Goal: Navigation & Orientation: Understand site structure

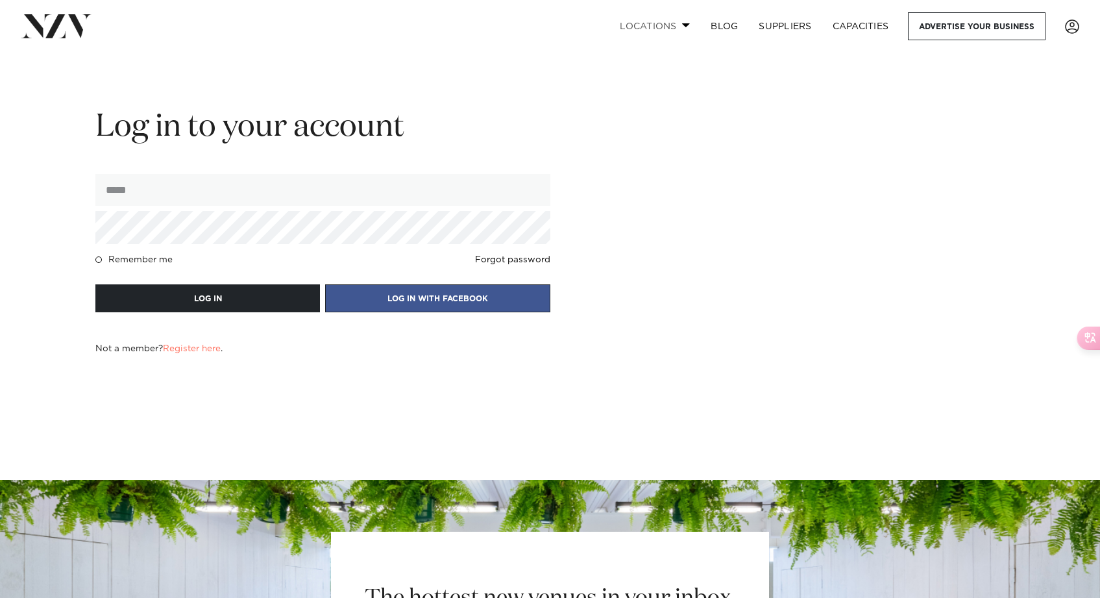
click at [665, 24] on link "Locations" at bounding box center [654, 26] width 91 height 28
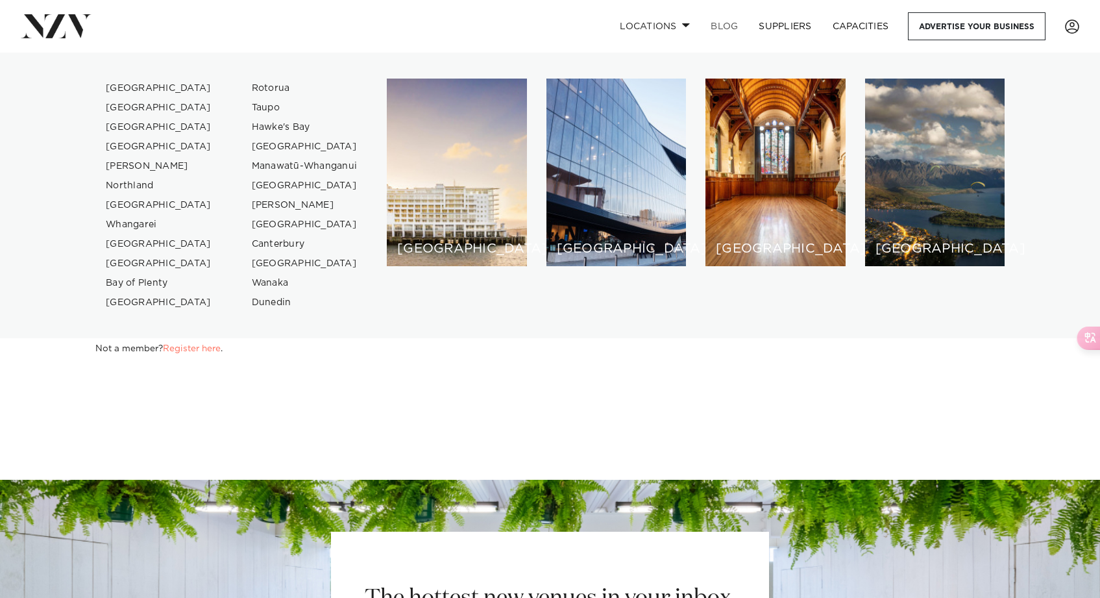
click at [724, 27] on link "BLOG" at bounding box center [724, 26] width 48 height 28
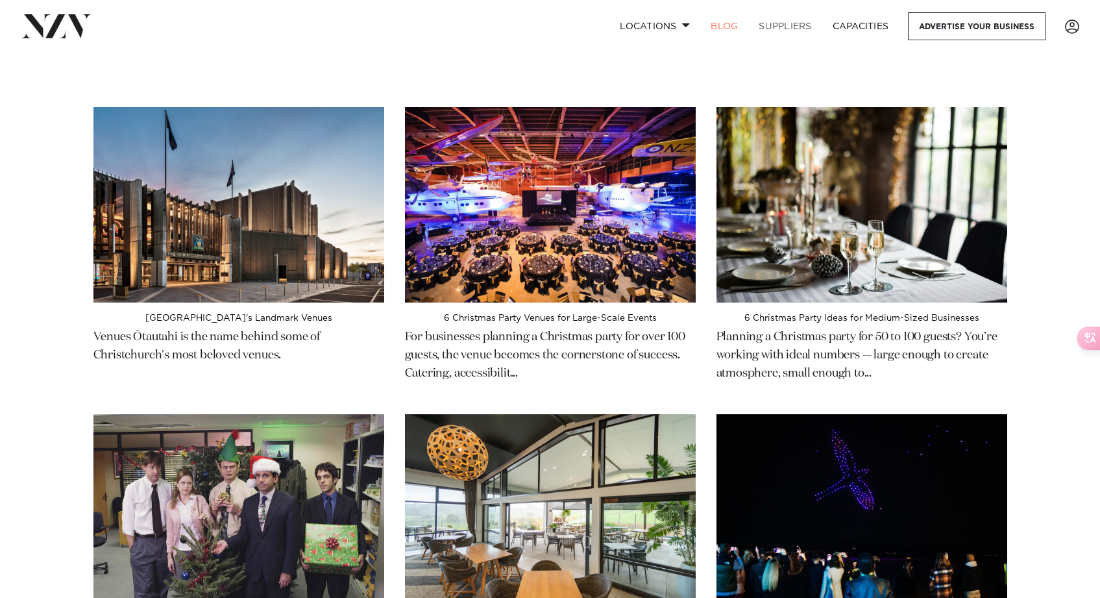
click at [782, 26] on link "SUPPLIERS" at bounding box center [784, 26] width 73 height 28
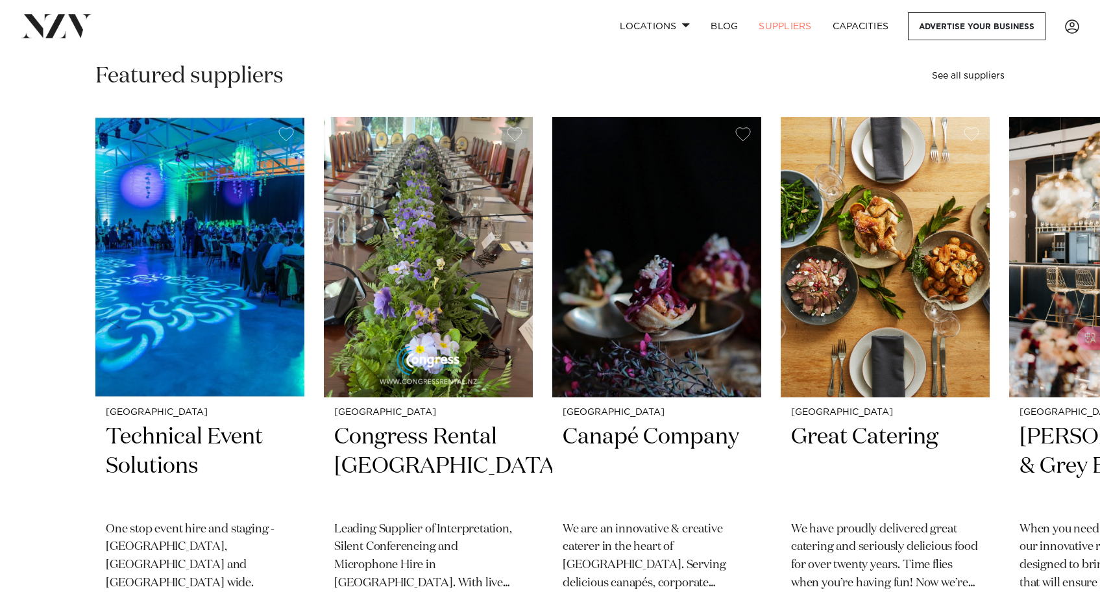
scroll to position [198, 0]
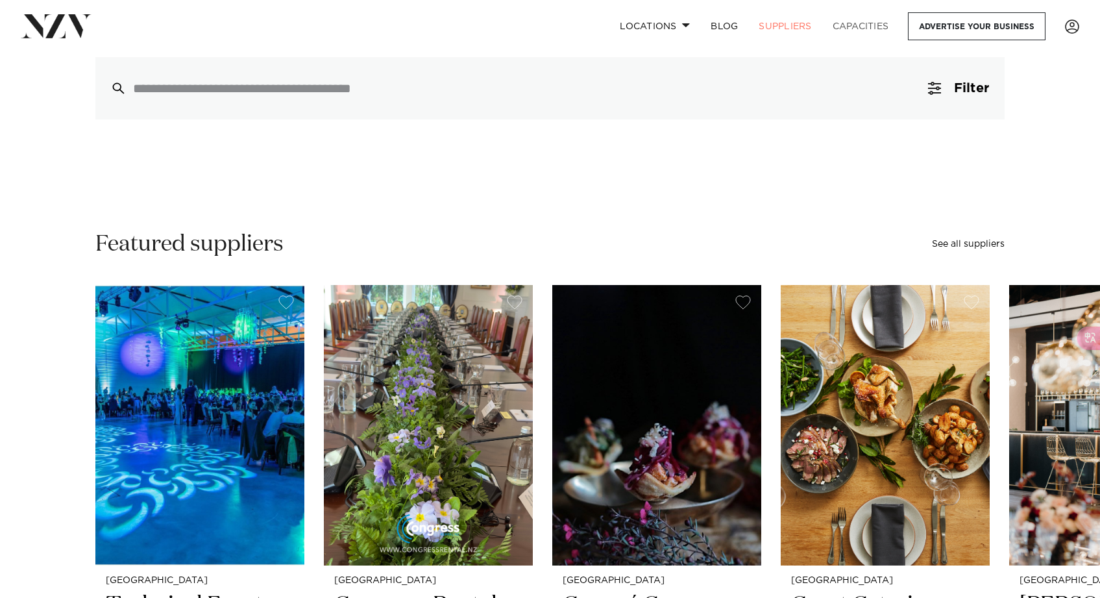
click at [859, 32] on link "Capacities" at bounding box center [860, 26] width 77 height 28
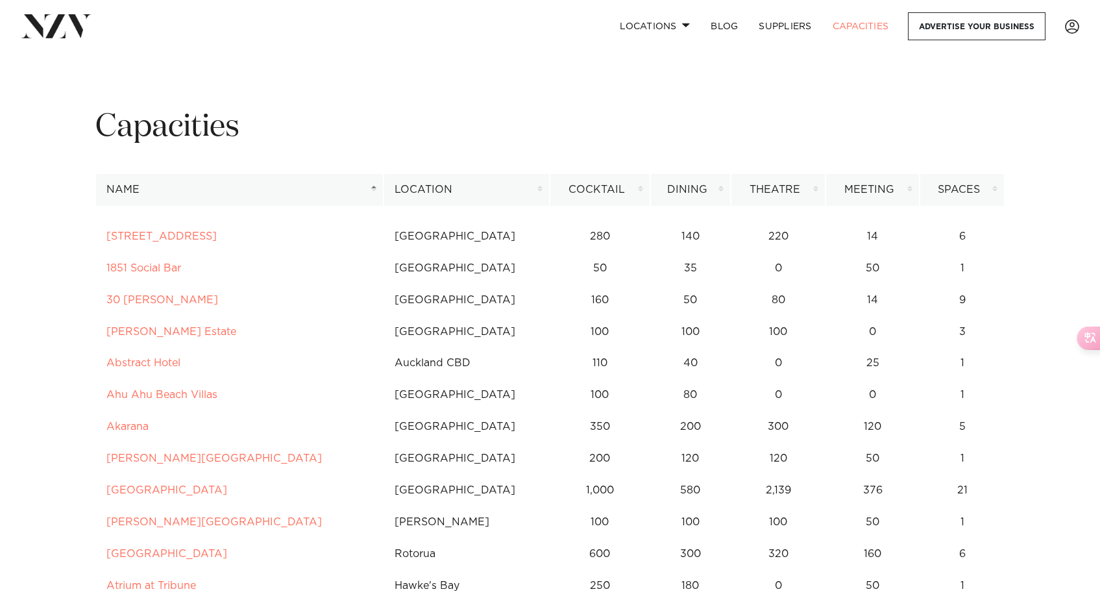
click at [45, 8] on nav "Locations Auckland Wellington Christchurch Queenstown Hamilton Northland Bay of…" at bounding box center [550, 26] width 1100 height 53
click at [62, 25] on img at bounding box center [56, 25] width 71 height 23
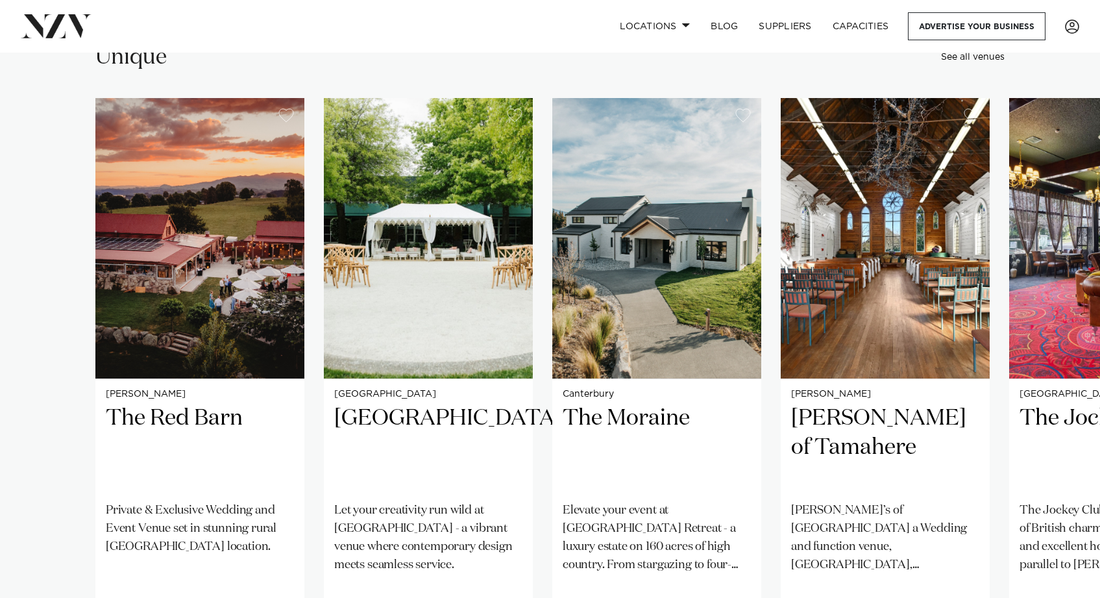
scroll to position [14171, 0]
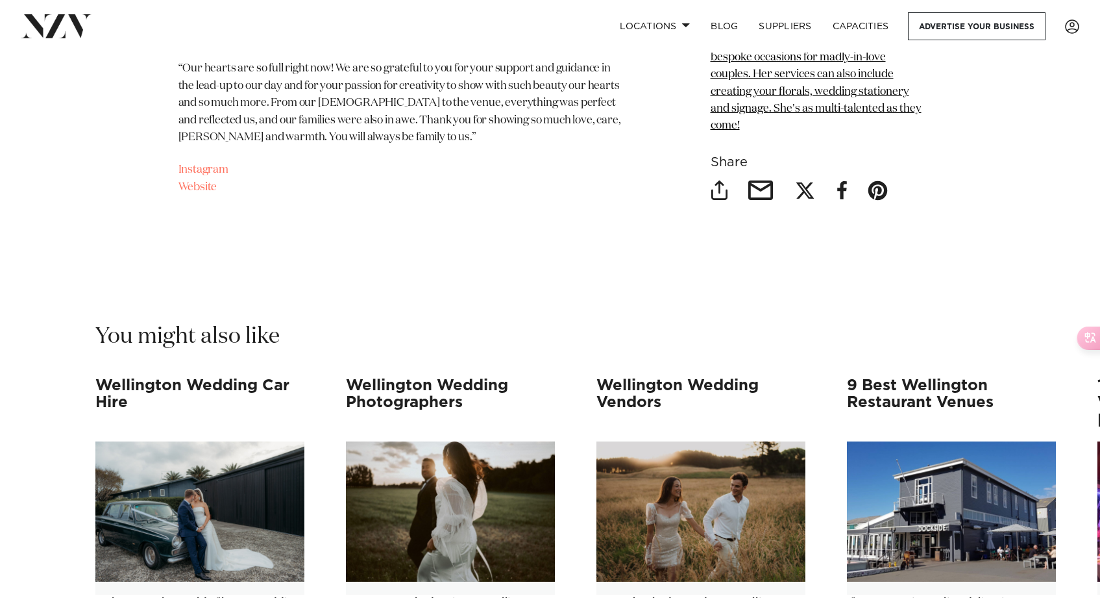
scroll to position [4468, 0]
